Goal: Communication & Community: Ask a question

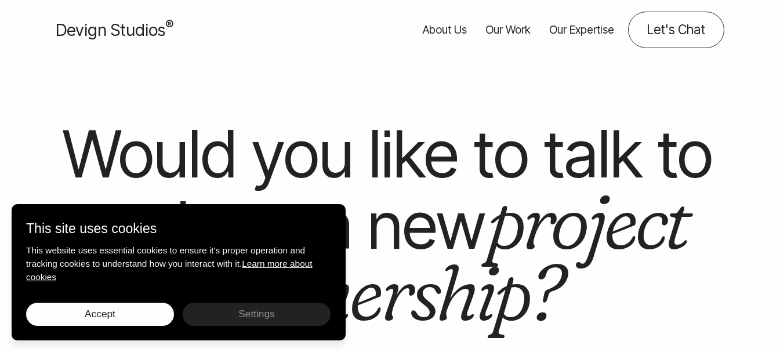
scroll to position [58, 0]
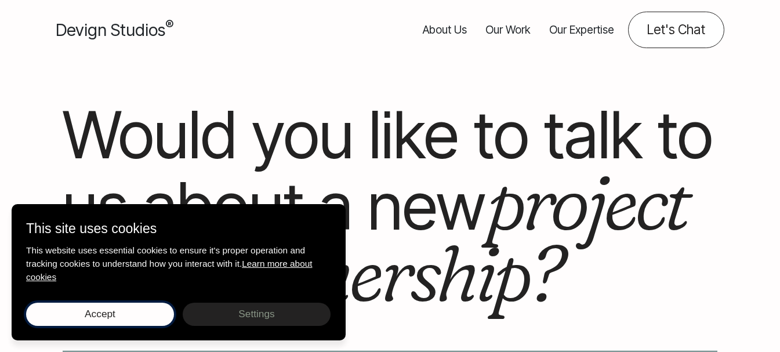
click at [103, 308] on span "Accept" at bounding box center [100, 314] width 31 height 12
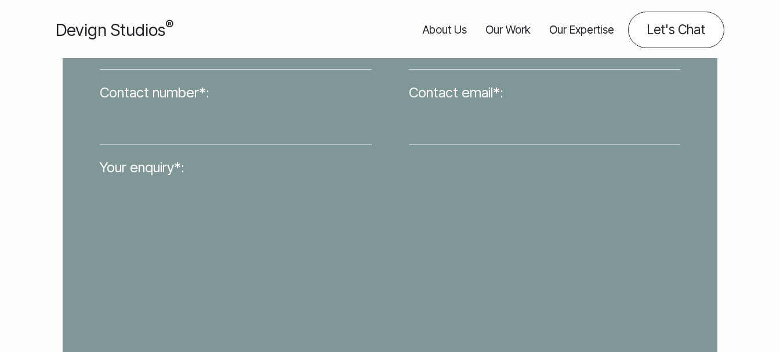
scroll to position [348, 0]
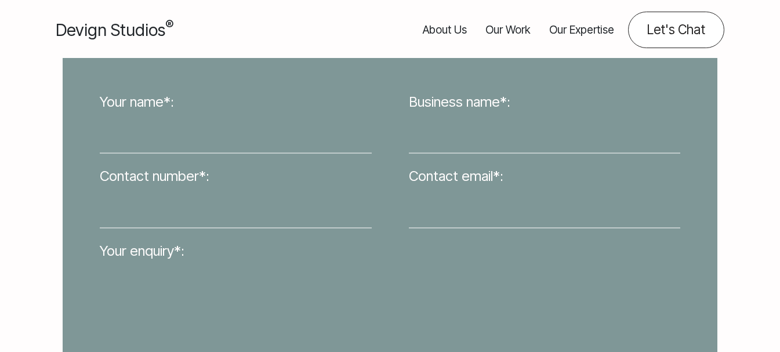
type input "[PERSON_NAME]"
type input "Webgrity"
type input "[EMAIL_ADDRESS][DOMAIN_NAME]"
type textarea "Hello, We are offering 15 Hours of FREE Website Maintenance (worth about USD 30…"
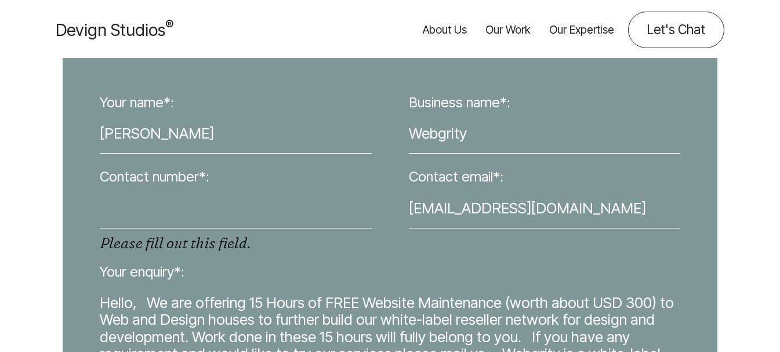
click at [136, 207] on input "Contact number*:" at bounding box center [236, 208] width 272 height 41
type input "3340073326"
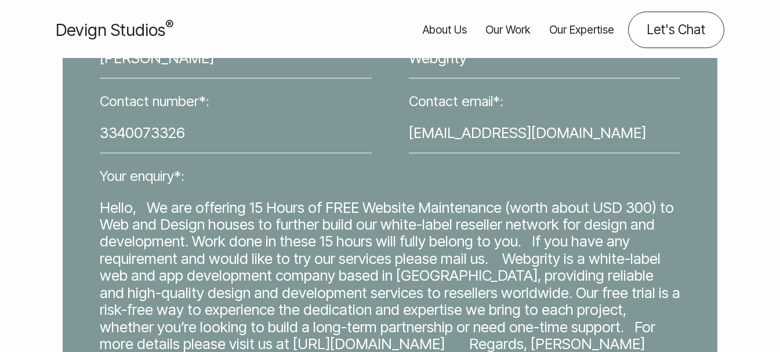
scroll to position [580, 0]
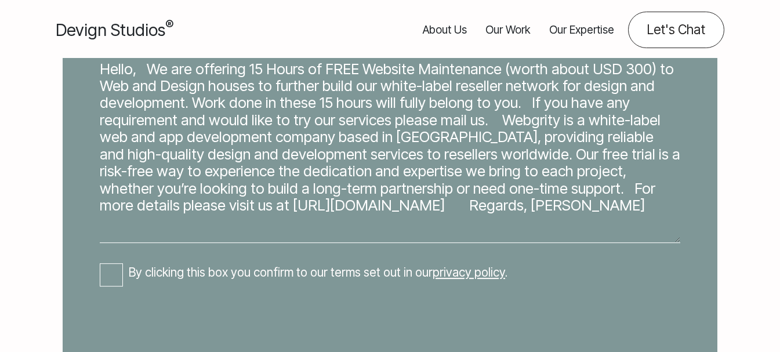
click at [112, 280] on input "By clicking this box you confirm to our terms set out in our privacy policy ." at bounding box center [111, 274] width 23 height 23
checkbox input "true"
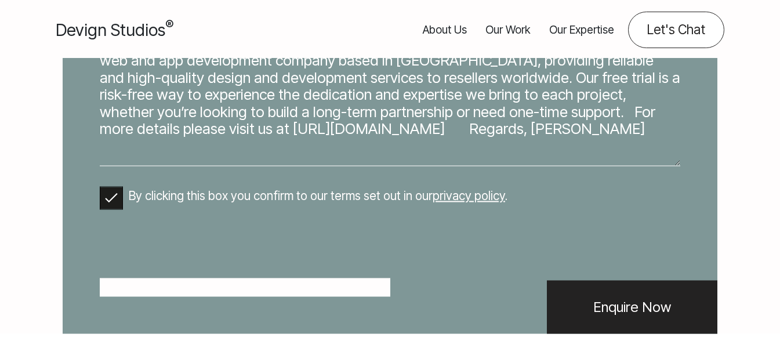
scroll to position [696, 0]
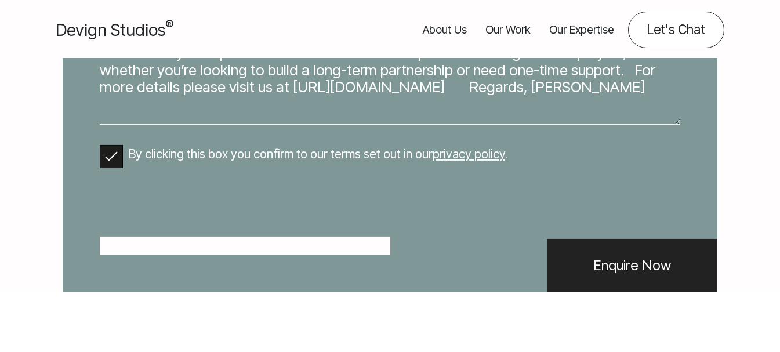
click at [658, 292] on input "Enquire Now" at bounding box center [632, 265] width 170 height 53
